Goal: Transaction & Acquisition: Subscribe to service/newsletter

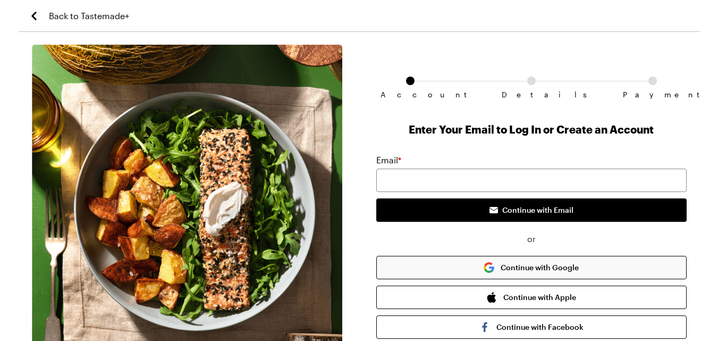
click at [559, 267] on button "Continue with Google" at bounding box center [531, 267] width 310 height 23
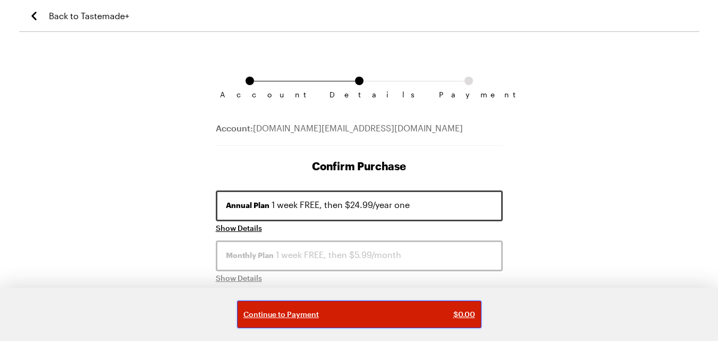
click at [385, 313] on div "Continue to Payment $ 0.00" at bounding box center [359, 314] width 232 height 11
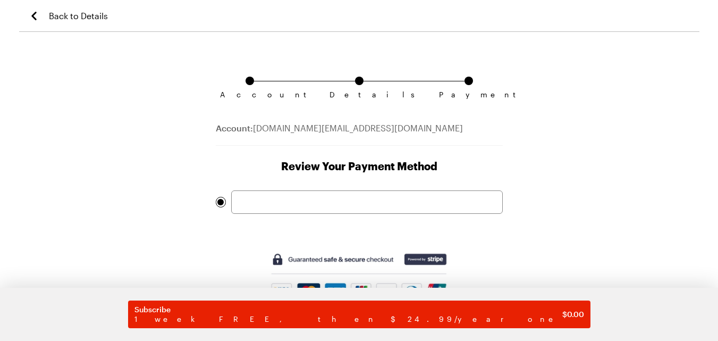
click at [43, 20] on link "Back to Details" at bounding box center [68, 15] width 80 height 31
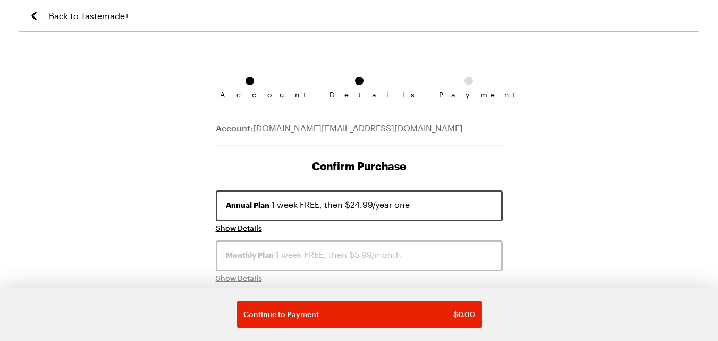
click at [53, 23] on link "Back to Tastemade+" at bounding box center [79, 15] width 102 height 31
